Goal: Task Accomplishment & Management: Complete application form

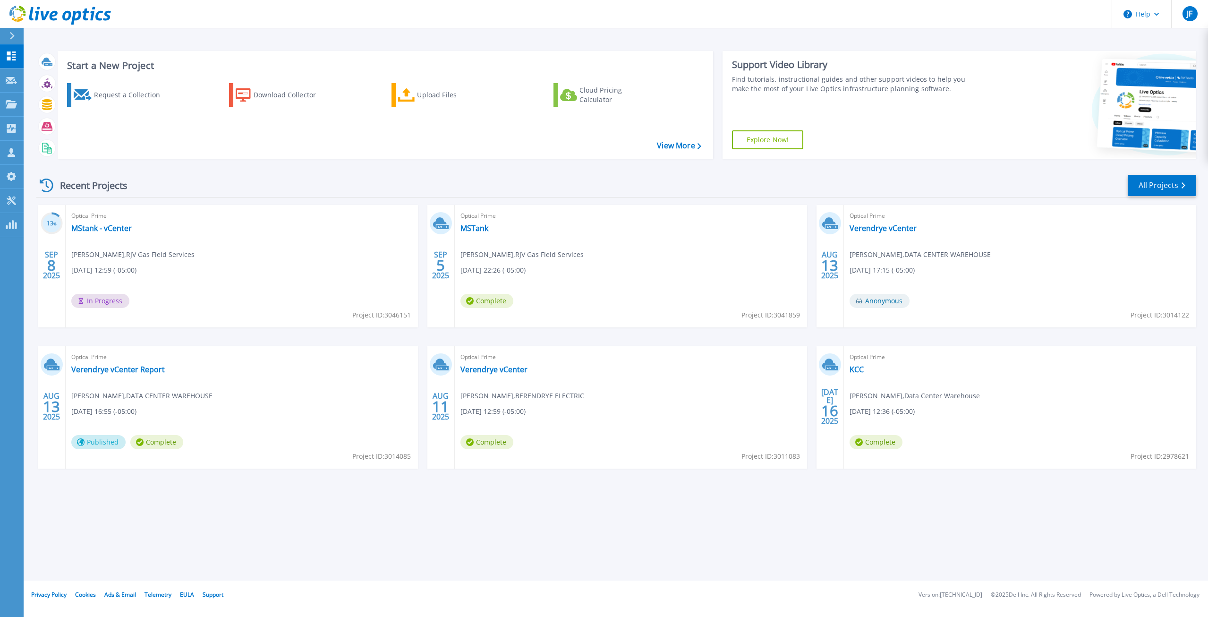
click at [201, 166] on div "Start a New Project Request a Collection Download Collector Upload Files Cloud …" at bounding box center [616, 104] width 1160 height 123
click at [115, 94] on div "Request a Collection" at bounding box center [132, 94] width 76 height 19
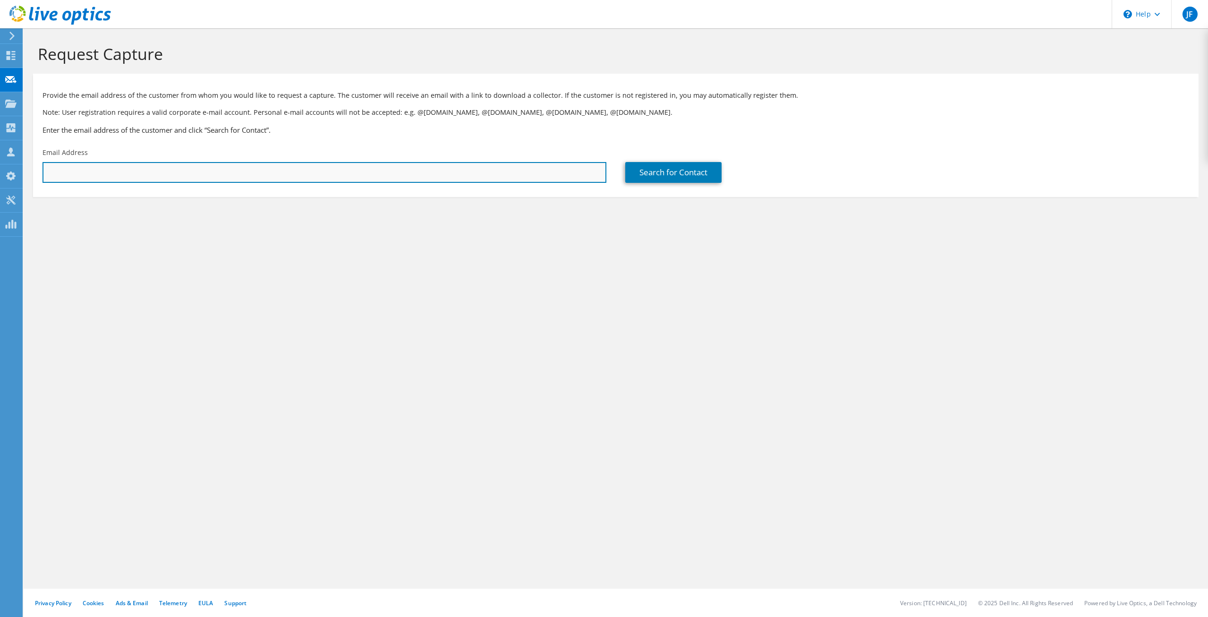
click at [217, 164] on input "text" at bounding box center [324, 172] width 564 height 21
paste input "dmuchmore@parisbrothers.com"
type input "dmuchmore@parisbrothers.com"
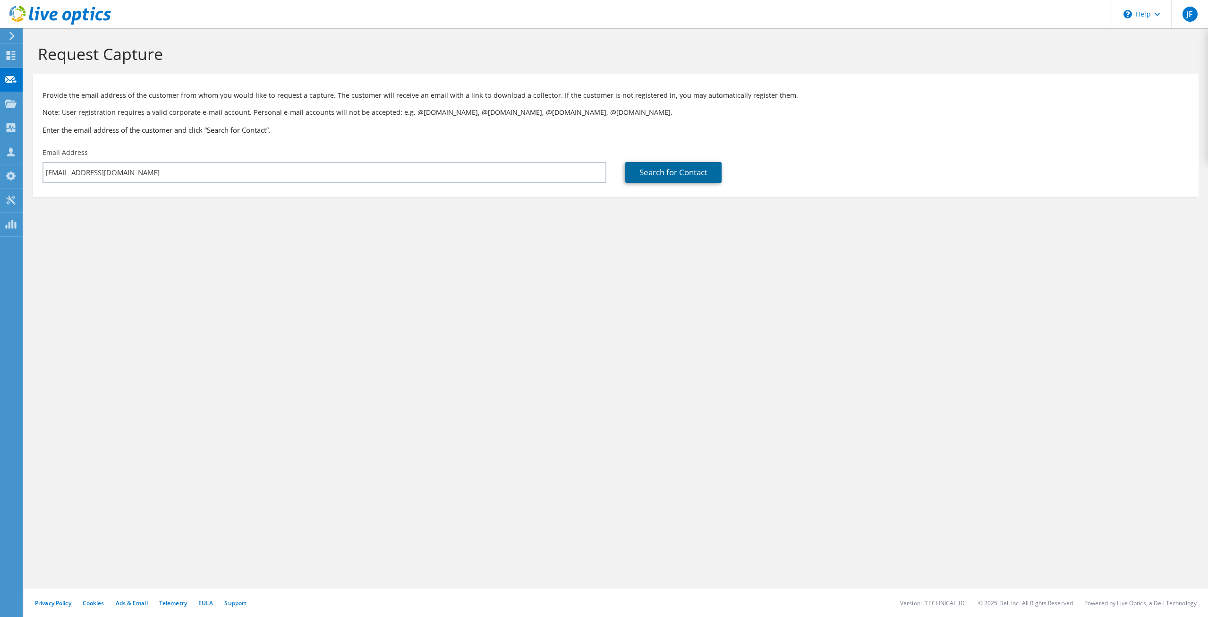
click at [651, 176] on link "Search for Contact" at bounding box center [673, 172] width 96 height 21
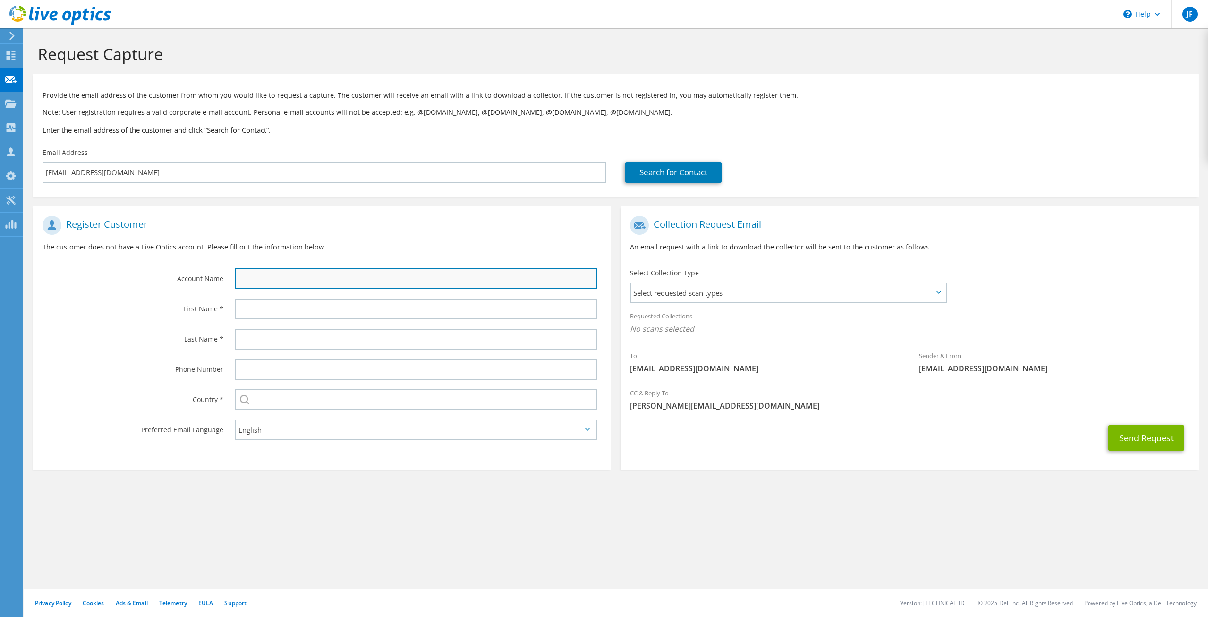
click at [331, 286] on input "text" at bounding box center [416, 278] width 362 height 21
type input "Paris Brothers"
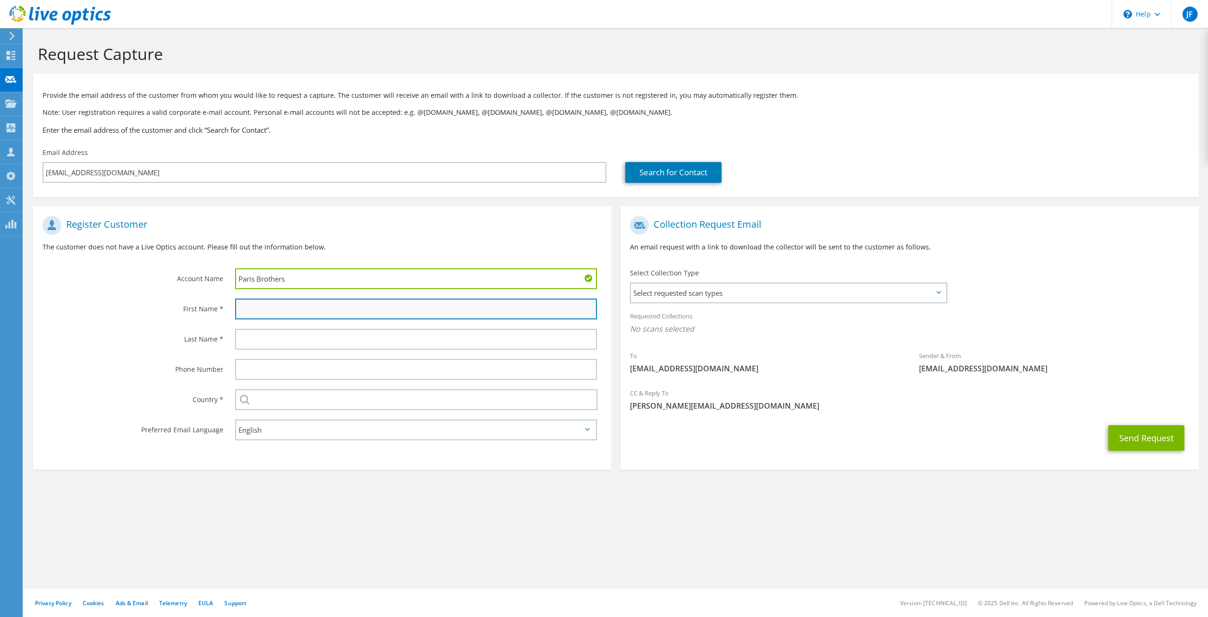
click at [295, 314] on input "text" at bounding box center [416, 308] width 362 height 21
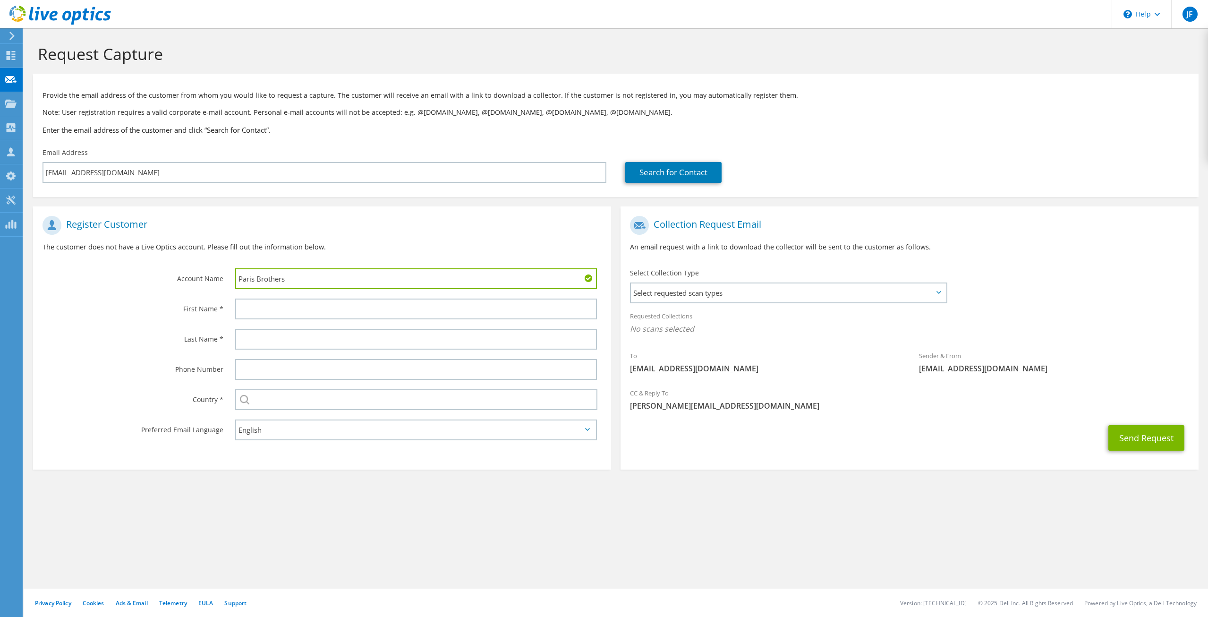
click at [115, 368] on label "Phone Number" at bounding box center [132, 366] width 181 height 15
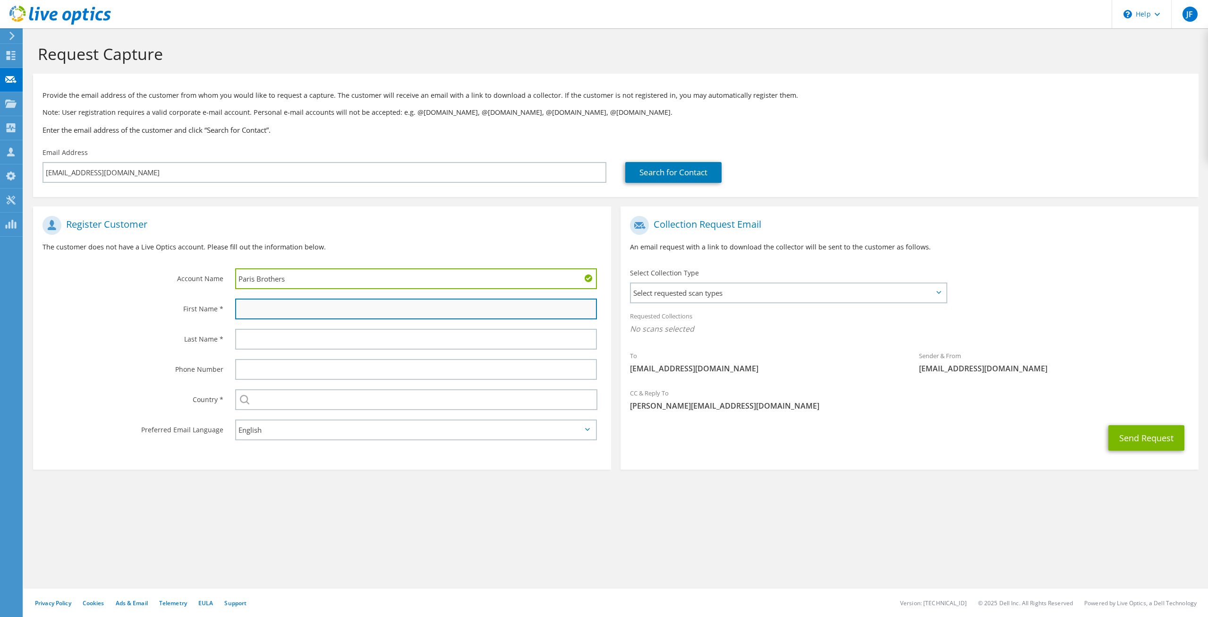
click at [276, 312] on input "text" at bounding box center [416, 308] width 362 height 21
click at [273, 312] on input "text" at bounding box center [416, 308] width 362 height 21
click at [279, 311] on input "text" at bounding box center [416, 308] width 362 height 21
type input "Danny"
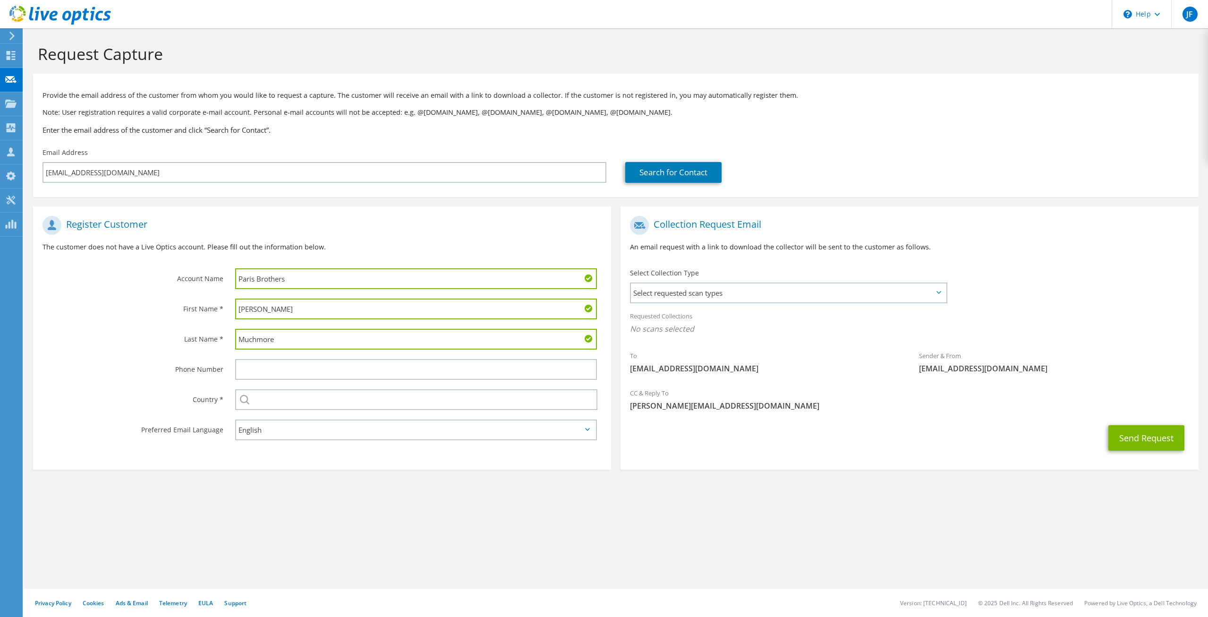
type input "Muchmore"
type input "u"
click at [116, 364] on label "Phone Number" at bounding box center [132, 366] width 181 height 15
drag, startPoint x: 296, startPoint y: 392, endPoint x: 307, endPoint y: 404, distance: 16.7
click at [297, 394] on input "text" at bounding box center [416, 399] width 362 height 21
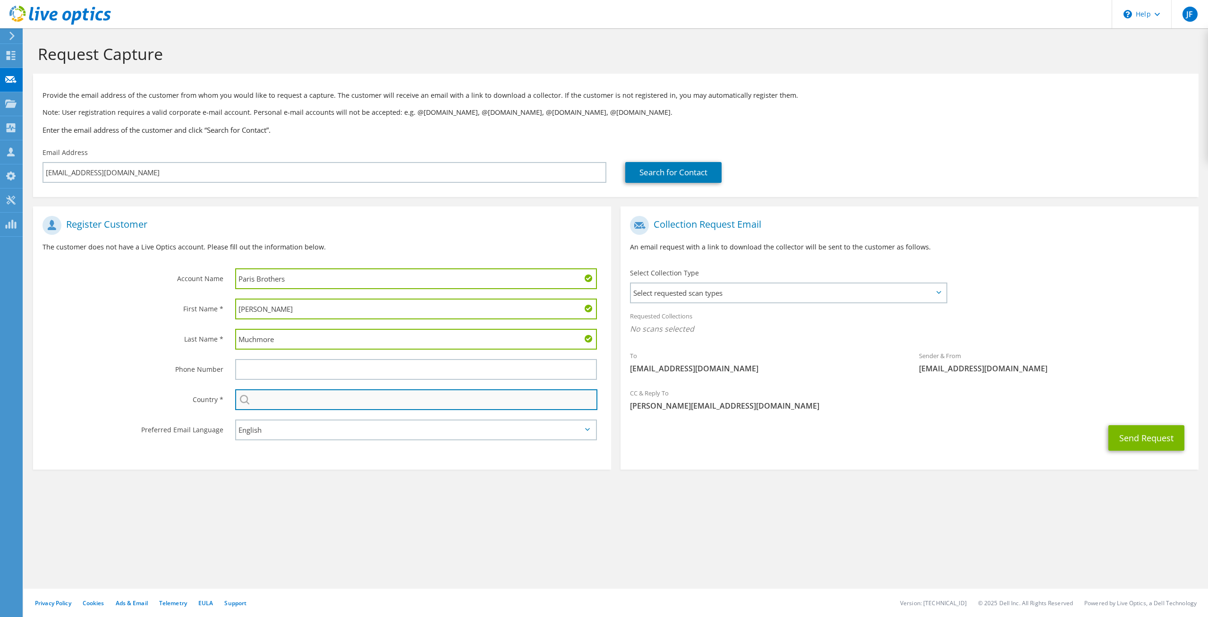
click at [315, 403] on input "text" at bounding box center [416, 399] width 362 height 21
click at [342, 406] on input "text" at bounding box center [416, 399] width 362 height 21
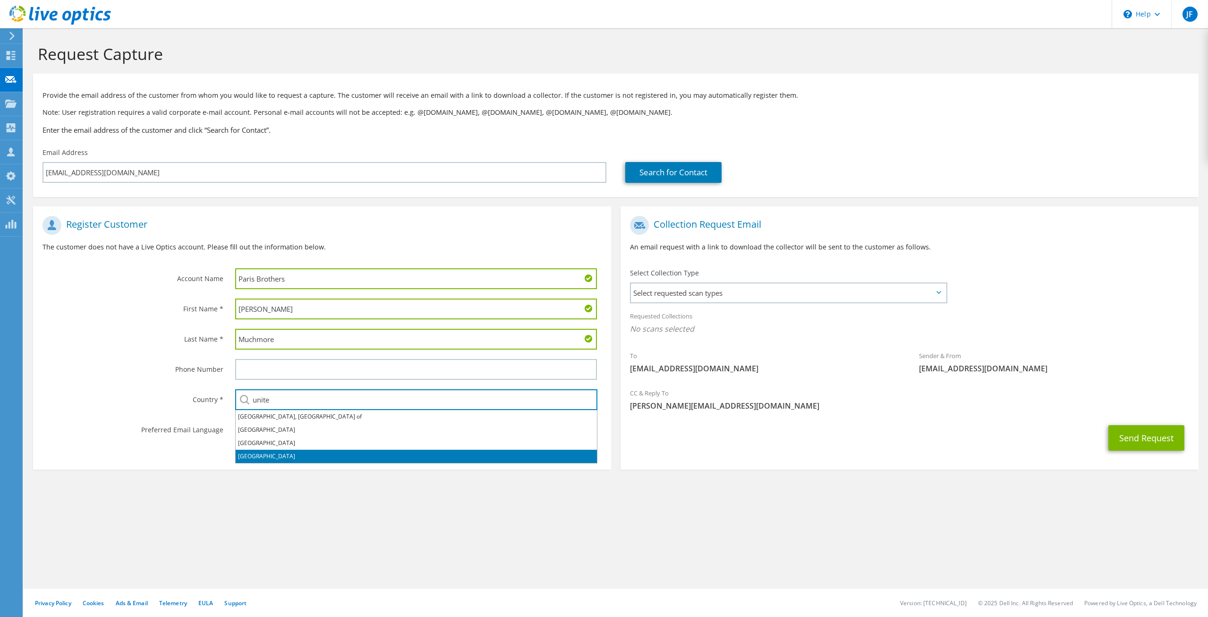
click at [293, 453] on li "[GEOGRAPHIC_DATA]" at bounding box center [416, 455] width 361 height 13
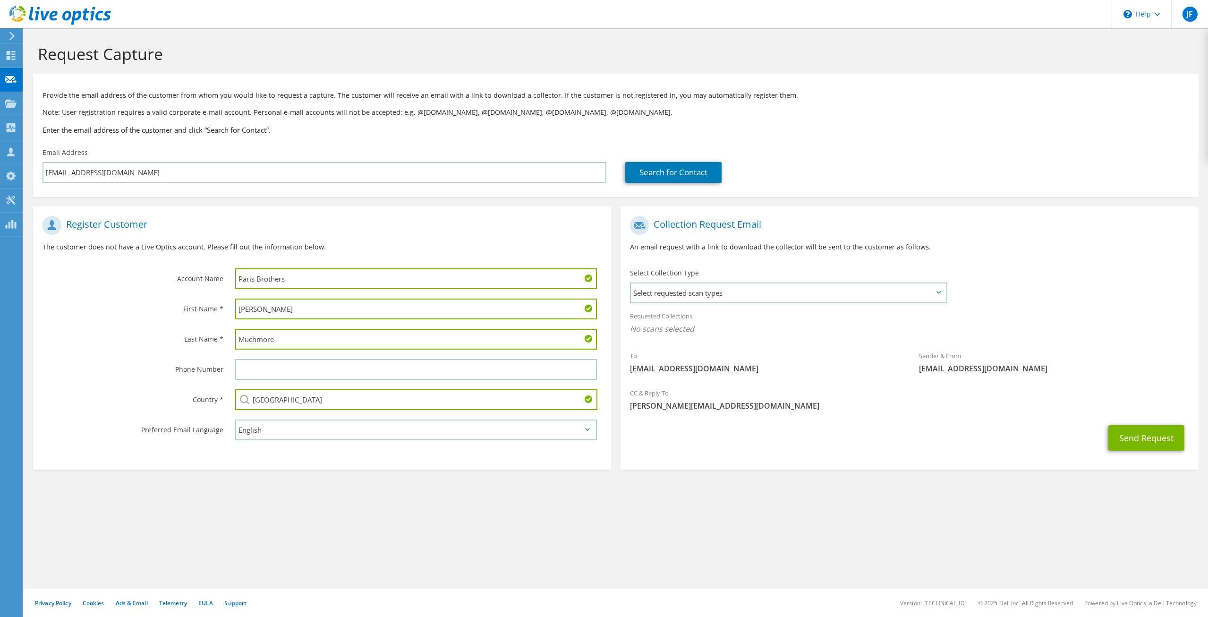
type input "[GEOGRAPHIC_DATA]"
click at [684, 280] on div "Select Collection Type Select requested scan types Server Virtualization Optica…" at bounding box center [789, 284] width 318 height 33
click at [688, 285] on span "Select requested scan types" at bounding box center [788, 292] width 315 height 19
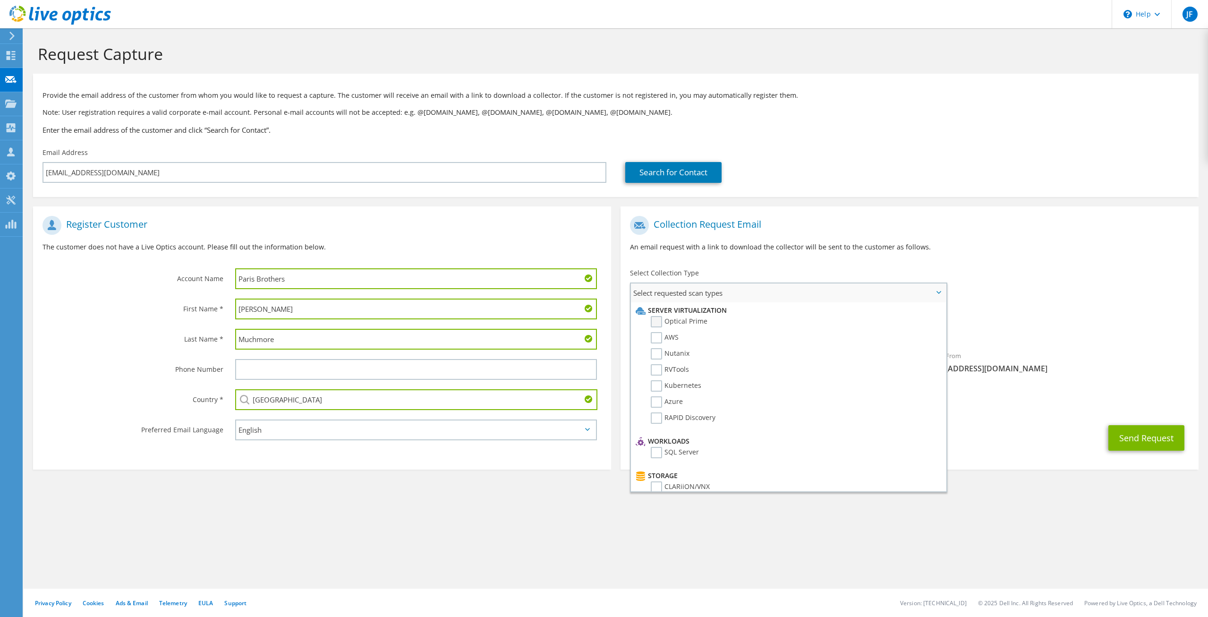
click at [659, 322] on label "Optical Prime" at bounding box center [679, 321] width 57 height 11
click at [0, 0] on input "Optical Prime" at bounding box center [0, 0] width 0 height 0
click at [1050, 298] on div "To dmuchmore@parisbrothers.com Sender & From liveoptics@liveoptics.com" at bounding box center [909, 298] width 578 height 175
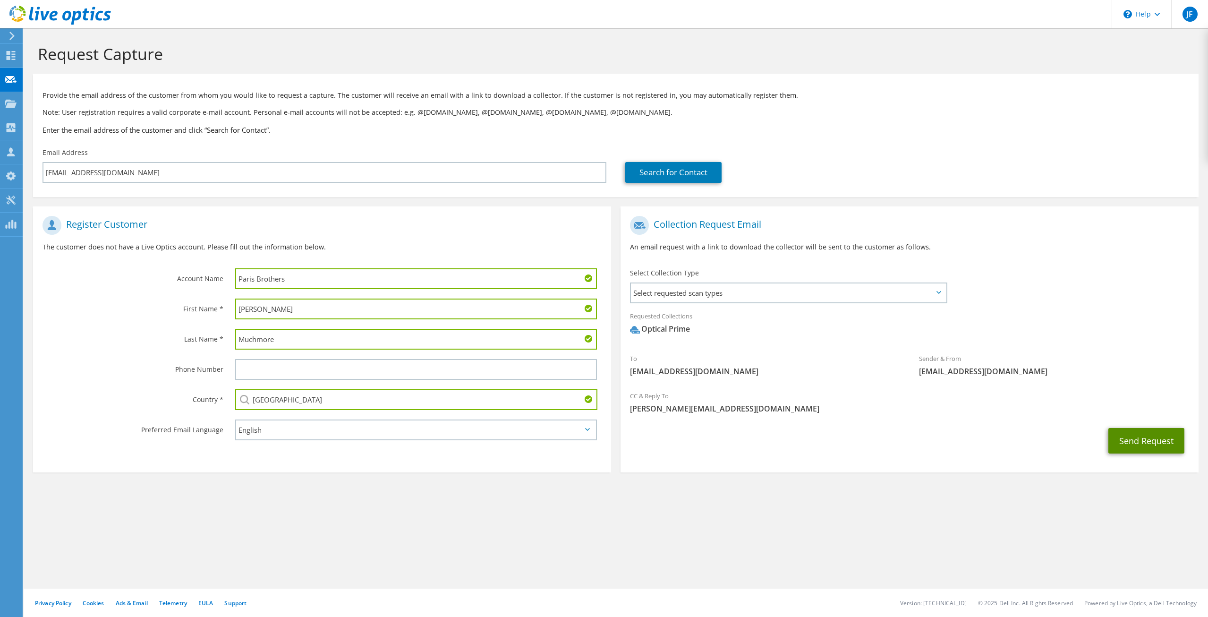
click at [1163, 449] on button "Send Request" at bounding box center [1146, 440] width 76 height 25
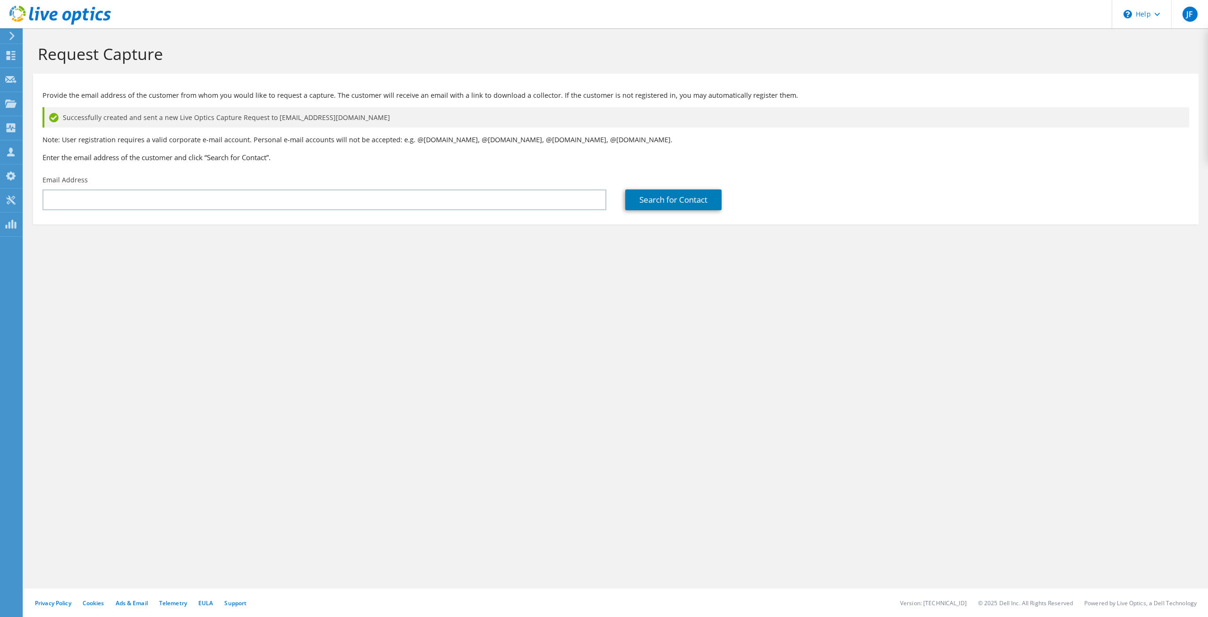
click at [232, 357] on div "Request Capture Provide the email address of the customer from whom you would l…" at bounding box center [616, 322] width 1184 height 588
click at [179, 394] on div "Request Capture Provide the email address of the customer from whom you would l…" at bounding box center [616, 322] width 1184 height 588
click at [220, 393] on div "Request Capture Provide the email address of the customer from whom you would l…" at bounding box center [616, 322] width 1184 height 588
